Goal: Information Seeking & Learning: Learn about a topic

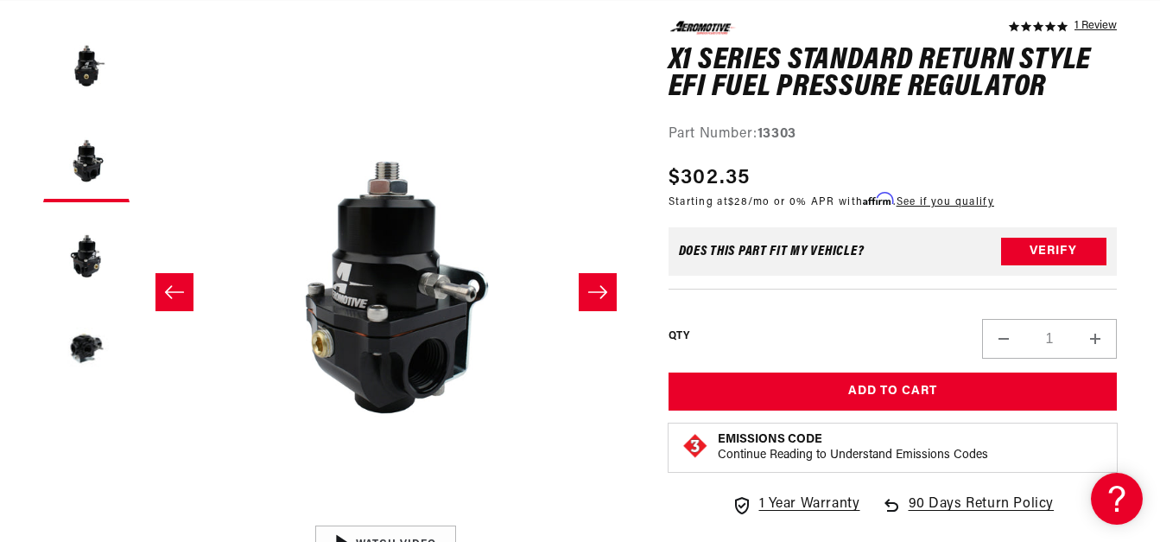
scroll to position [0, 683]
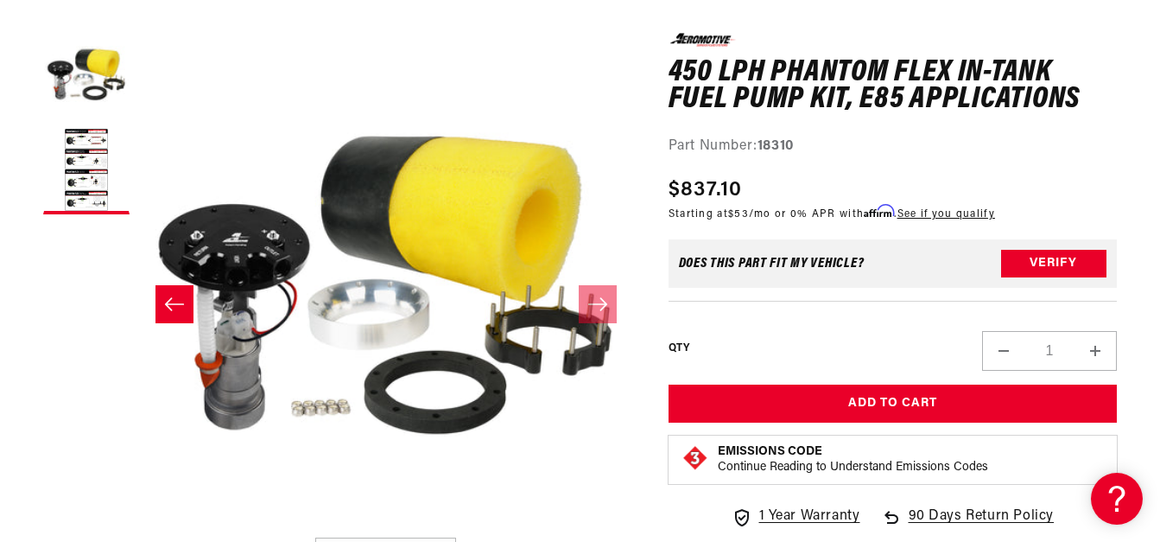
scroll to position [616, 0]
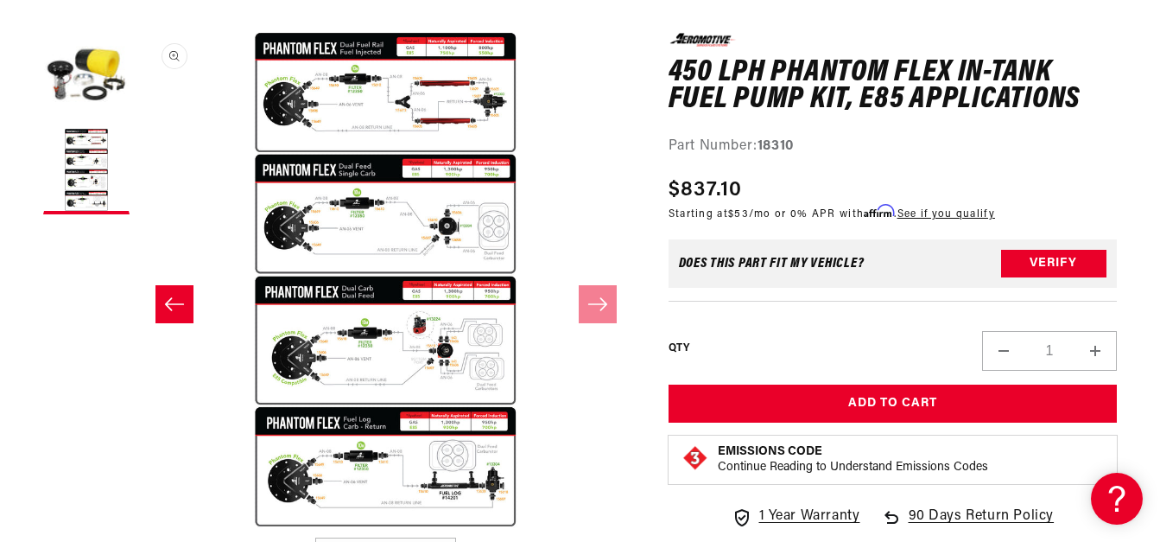
click at [138, 528] on button "Open media 2 in modal" at bounding box center [138, 528] width 0 height 0
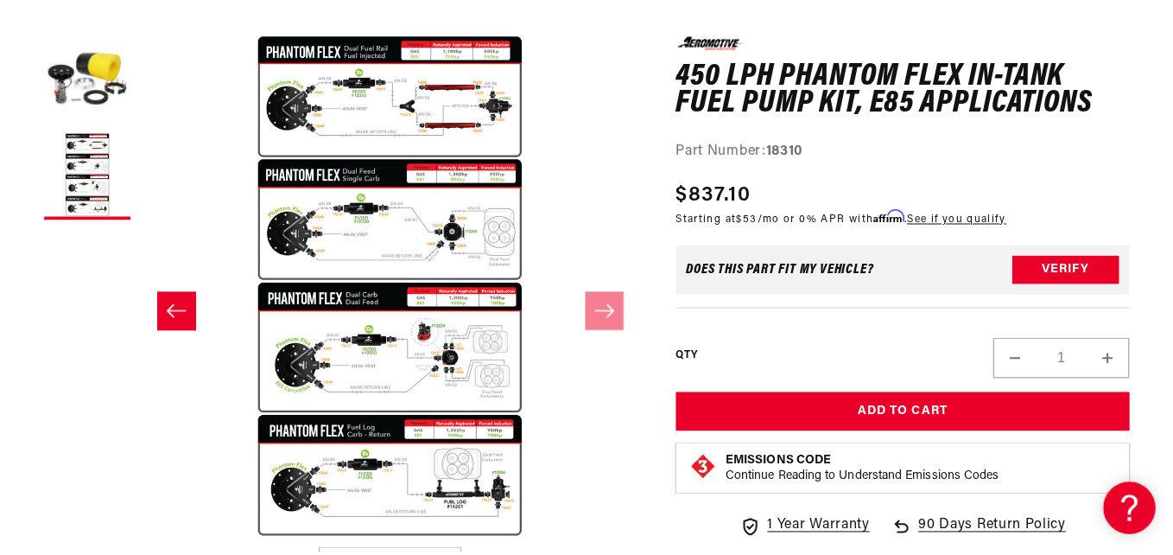
scroll to position [0, 683]
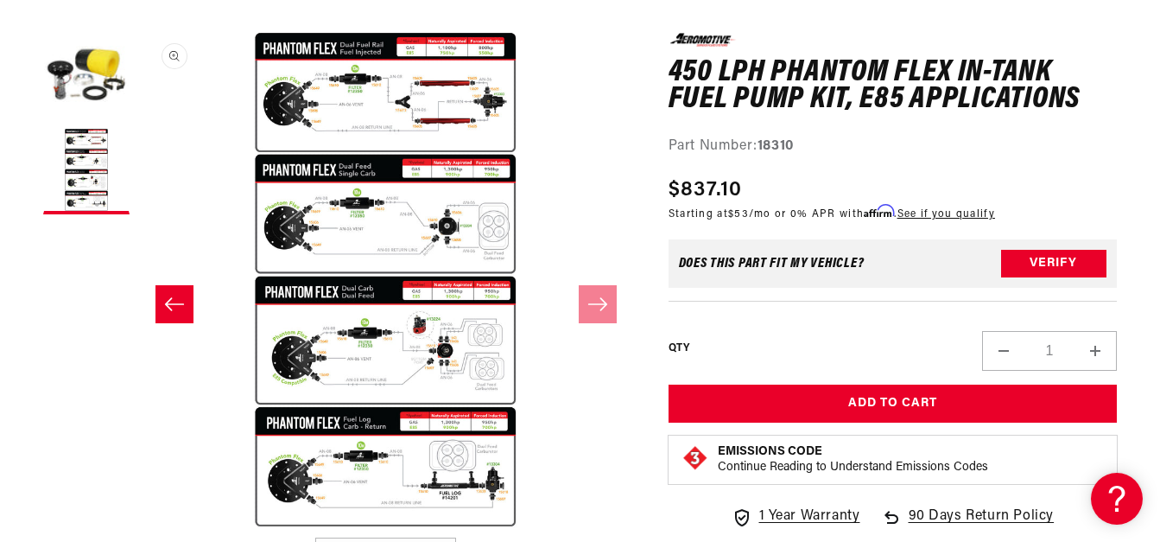
click at [138, 528] on button "Open media 2 in modal" at bounding box center [138, 528] width 0 height 0
